Goal: Transaction & Acquisition: Purchase product/service

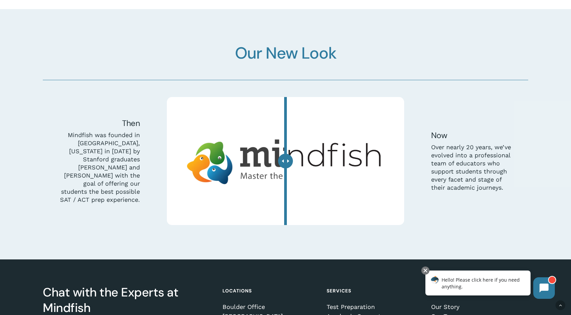
scroll to position [1954, 0]
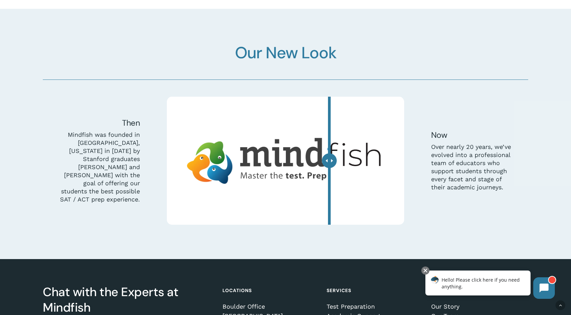
drag, startPoint x: 286, startPoint y: 160, endPoint x: 329, endPoint y: 171, distance: 44.5
click at [329, 168] on div at bounding box center [329, 160] width 15 height 15
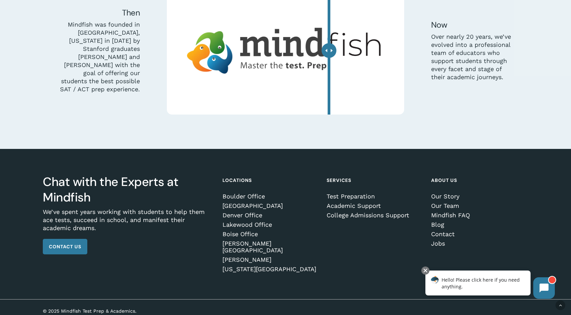
scroll to position [2064, 0]
click at [249, 197] on link "Boulder Office" at bounding box center [269, 196] width 95 height 7
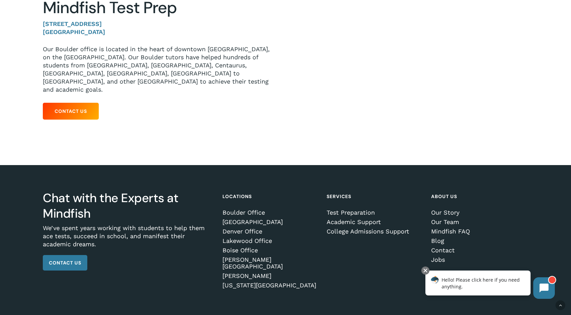
scroll to position [132, 0]
click at [345, 210] on link "Test Preparation" at bounding box center [374, 213] width 95 height 7
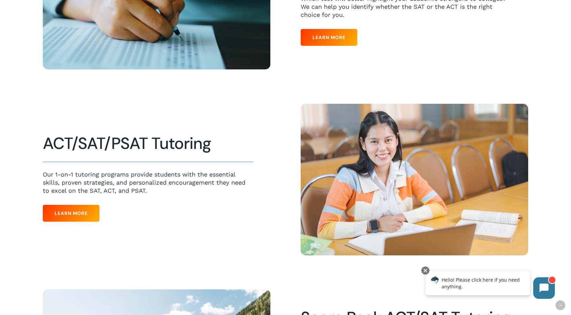
scroll to position [304, 0]
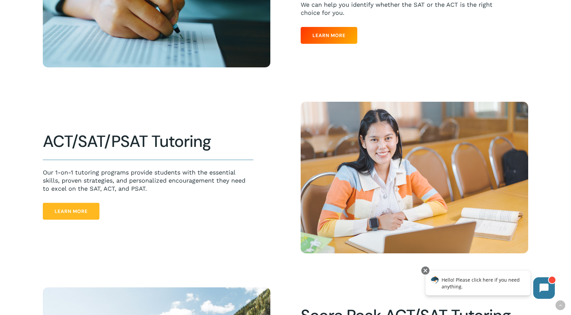
click at [82, 211] on span "Learn More" at bounding box center [71, 211] width 33 height 7
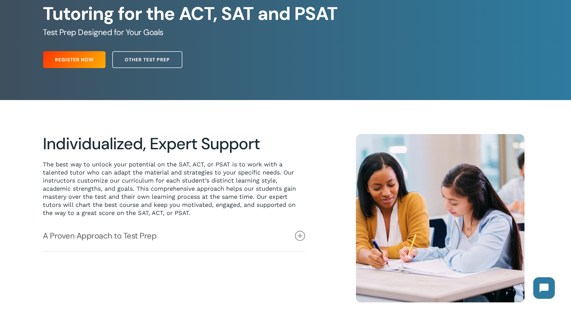
scroll to position [111, 0]
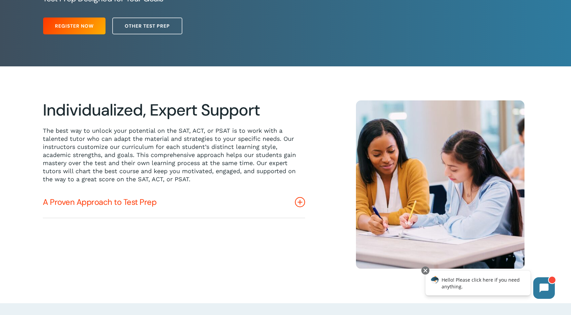
click at [88, 204] on link "A Proven Approach to Test Prep" at bounding box center [174, 202] width 262 height 31
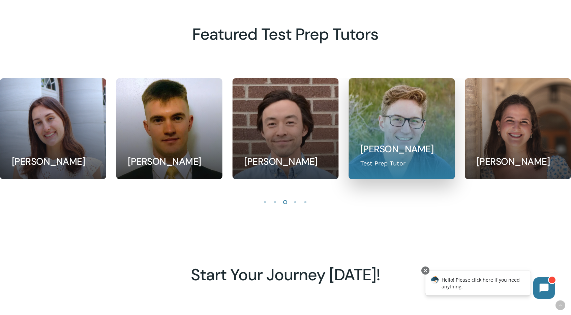
scroll to position [657, 0]
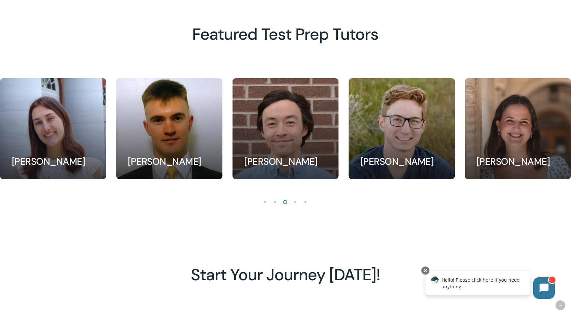
click at [265, 201] on li "Page dot 1" at bounding box center [265, 202] width 10 height 10
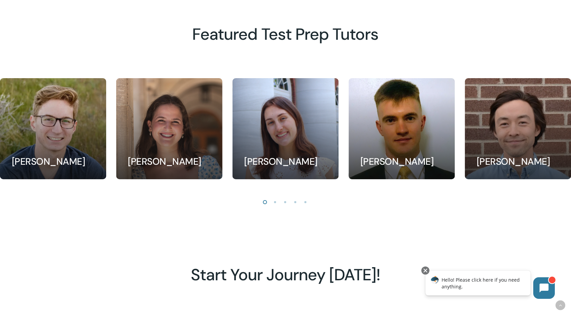
click at [273, 201] on li "Page dot 2" at bounding box center [275, 202] width 10 height 10
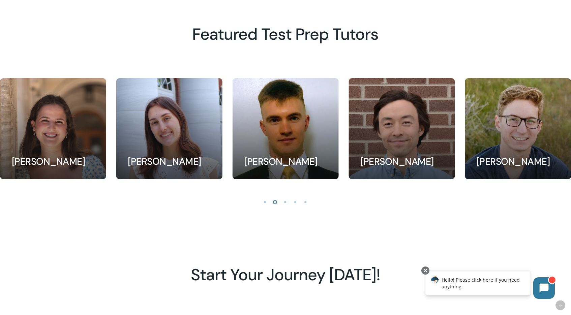
click at [287, 201] on li "Page dot 3" at bounding box center [285, 202] width 10 height 10
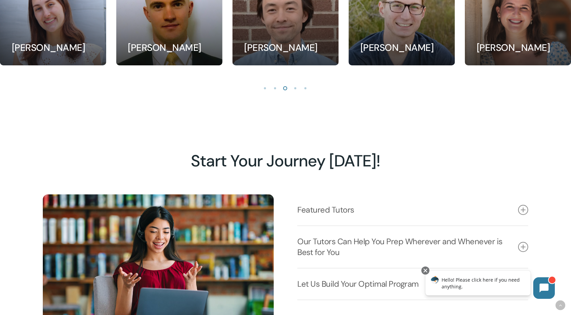
scroll to position [773, 0]
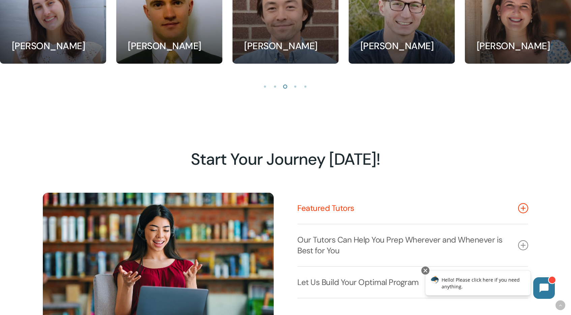
click at [303, 210] on link "Featured Tutors" at bounding box center [412, 208] width 231 height 31
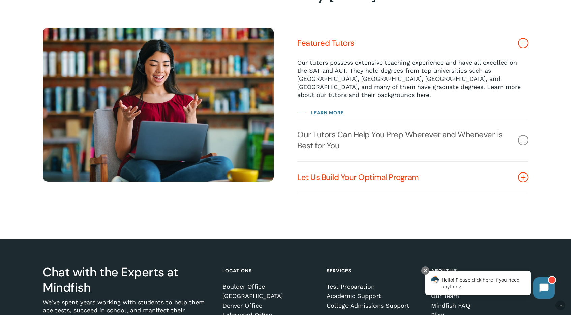
scroll to position [956, 0]
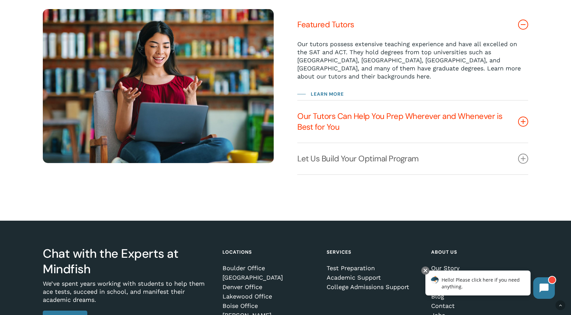
click at [341, 119] on link "Our Tutors Can Help You Prep Wherever and Whenever is Best for You" at bounding box center [412, 122] width 231 height 42
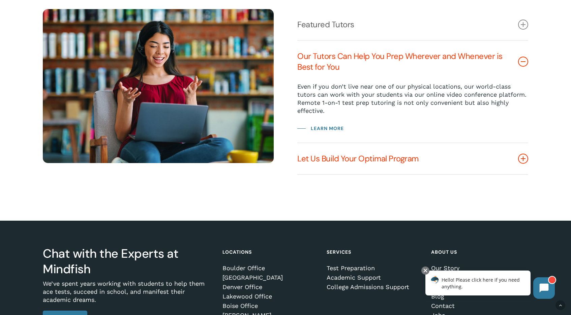
click at [335, 156] on link "Let Us Build Your Optimal Program" at bounding box center [412, 158] width 231 height 31
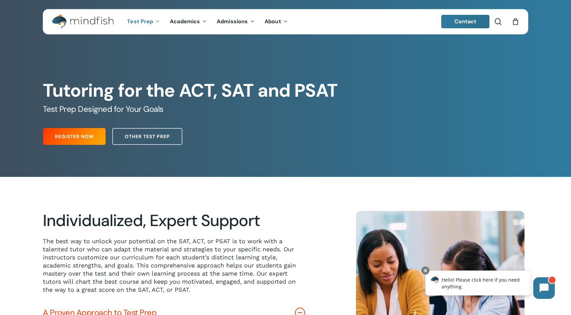
scroll to position [0, 0]
click at [141, 139] on span "Other Test Prep" at bounding box center [147, 136] width 45 height 7
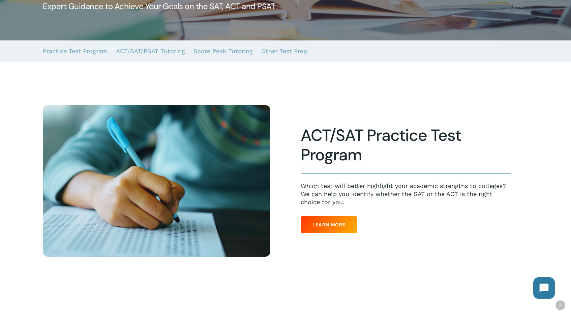
scroll to position [146, 0]
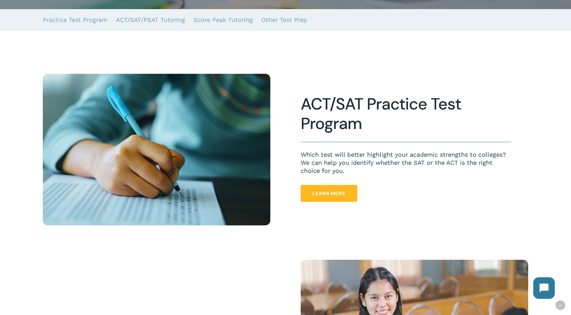
click at [313, 194] on span "Learn More" at bounding box center [328, 193] width 33 height 7
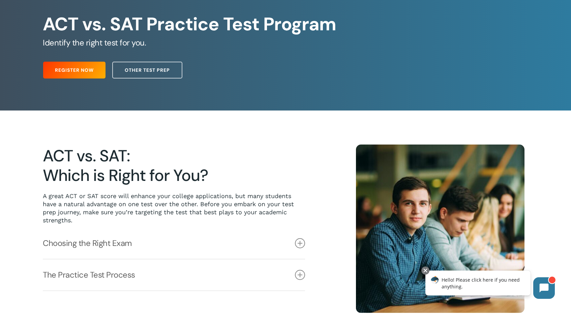
scroll to position [64, 0]
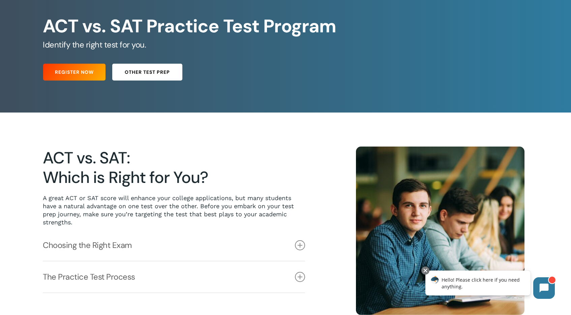
click at [156, 72] on span "Other Test Prep" at bounding box center [147, 72] width 45 height 7
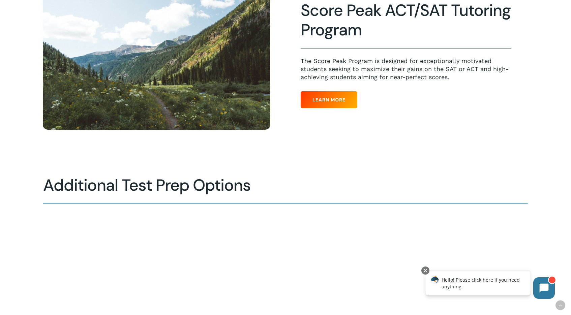
scroll to position [636, 0]
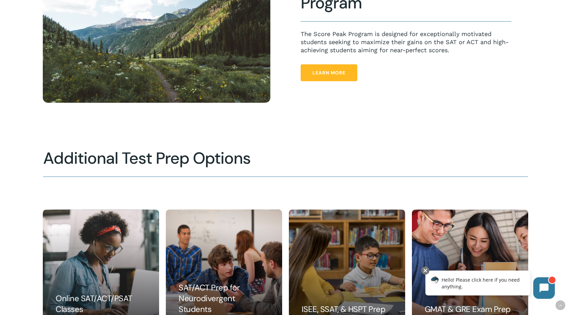
click at [328, 70] on span "Learn More" at bounding box center [328, 72] width 33 height 7
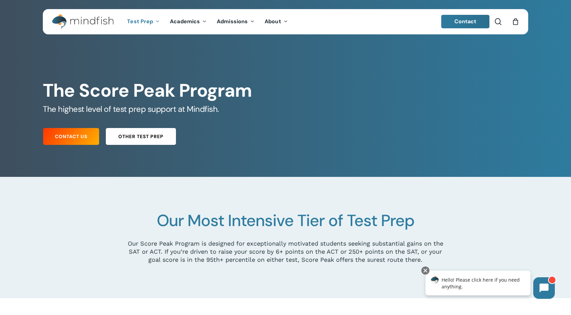
click at [132, 137] on span "Other Test Prep" at bounding box center [140, 136] width 45 height 7
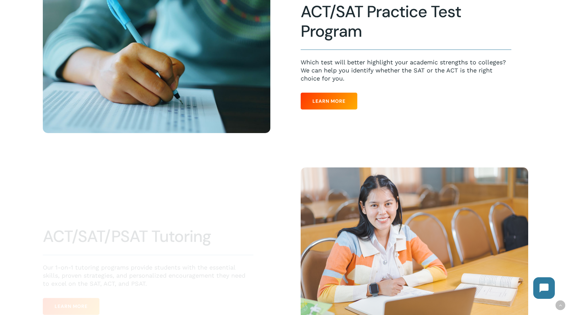
scroll to position [278, 0]
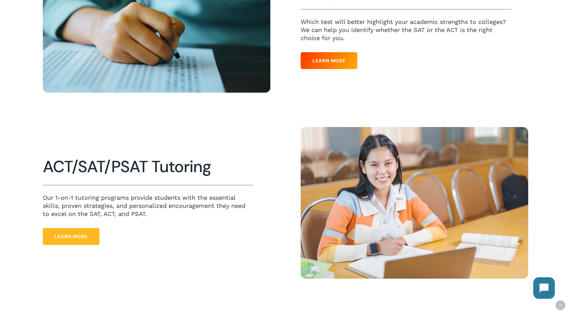
click at [69, 229] on link "Learn More" at bounding box center [71, 236] width 57 height 17
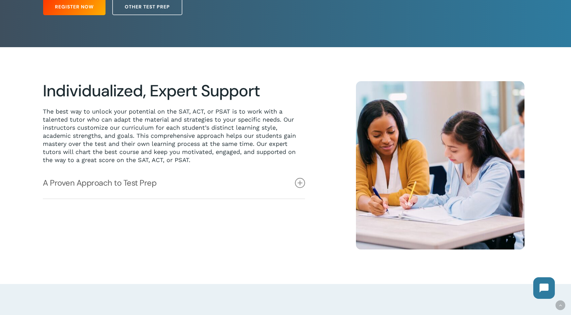
scroll to position [155, 0]
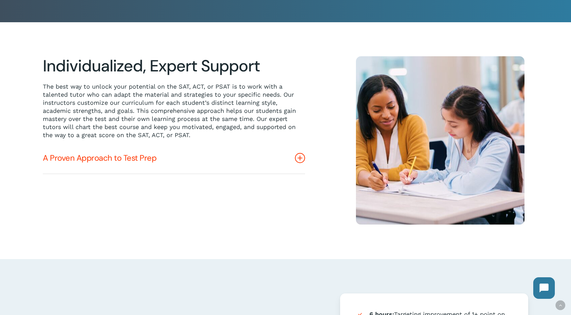
click at [95, 162] on link "A Proven Approach to Test Prep" at bounding box center [174, 158] width 262 height 31
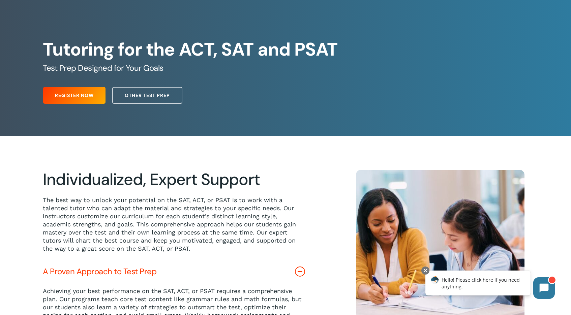
scroll to position [39, 0]
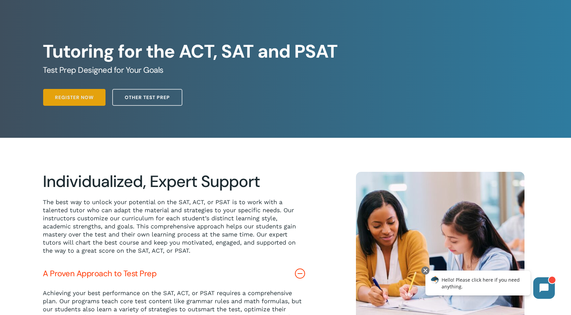
click at [65, 98] on span "Register Now" at bounding box center [74, 97] width 39 height 7
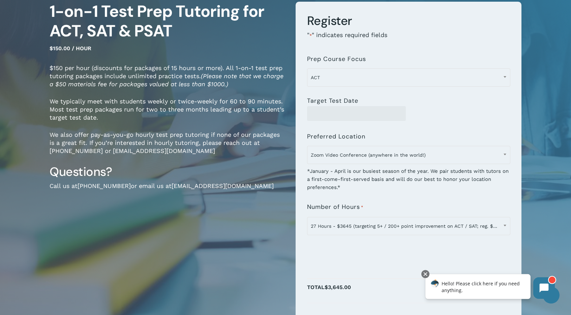
scroll to position [70, 0]
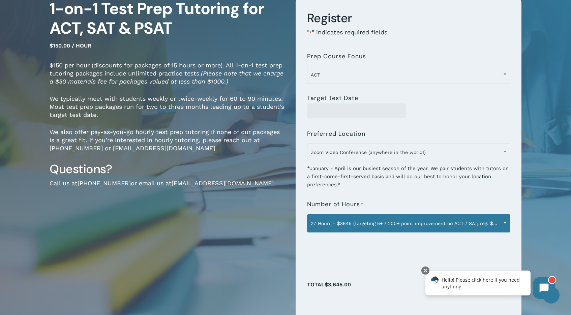
click at [504, 222] on b at bounding box center [504, 223] width 3 height 2
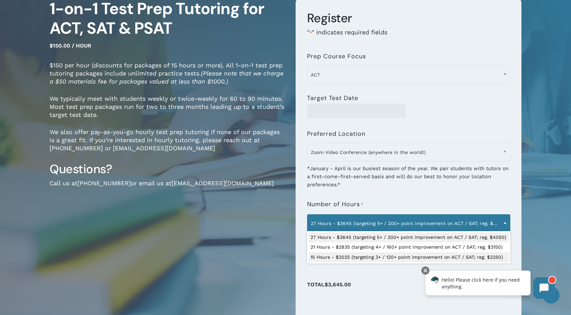
select select "**********"
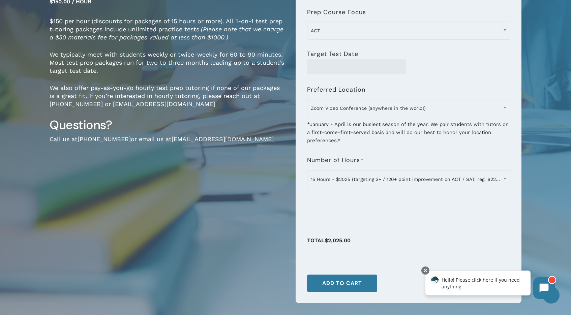
scroll to position [113, 0]
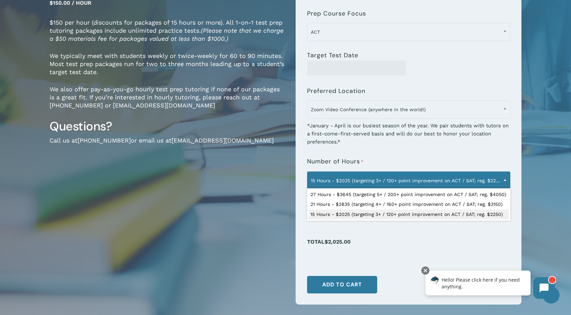
click at [501, 178] on span at bounding box center [505, 180] width 10 height 17
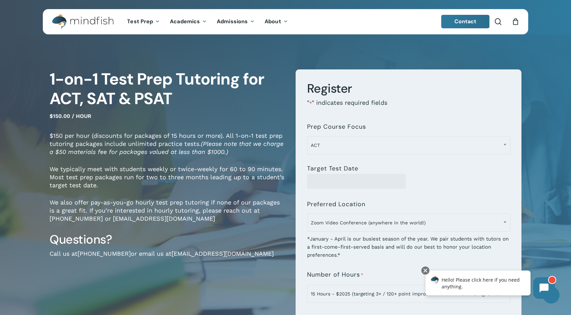
scroll to position [0, 0]
